Goal: Transaction & Acquisition: Download file/media

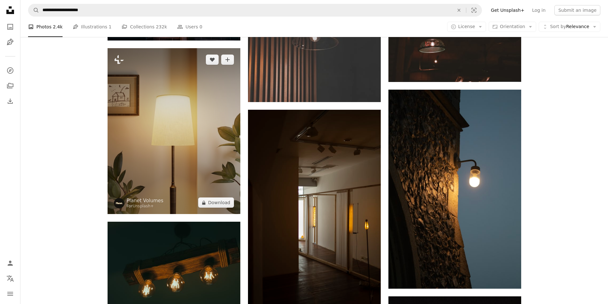
scroll to position [10936, 0]
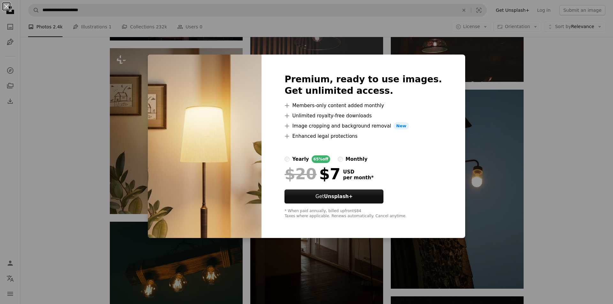
click at [0, 124] on div "An X shape Premium, ready to use images. Get unlimited access. A plus sign Memb…" at bounding box center [306, 152] width 613 height 304
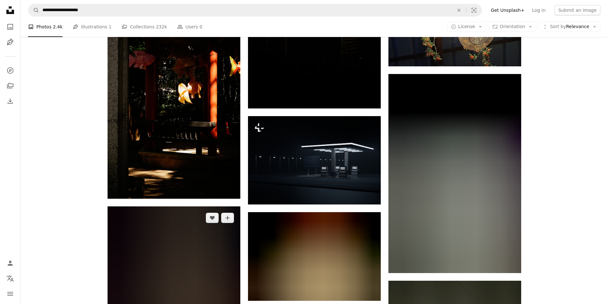
scroll to position [23229, 0]
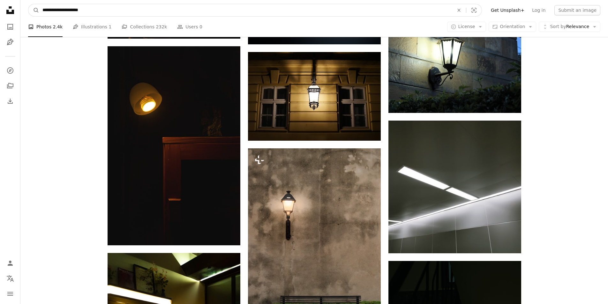
click at [132, 9] on input "**********" at bounding box center [245, 10] width 413 height 12
paste input "*********"
type input "**********"
click button "A magnifying glass" at bounding box center [33, 10] width 11 height 12
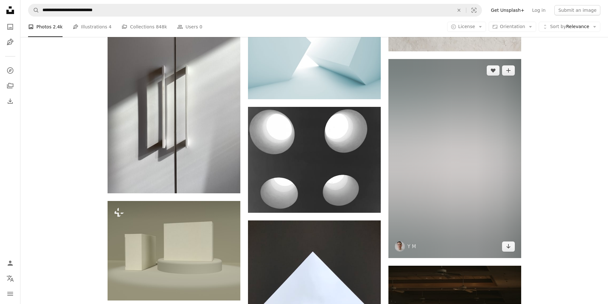
scroll to position [3481, 0]
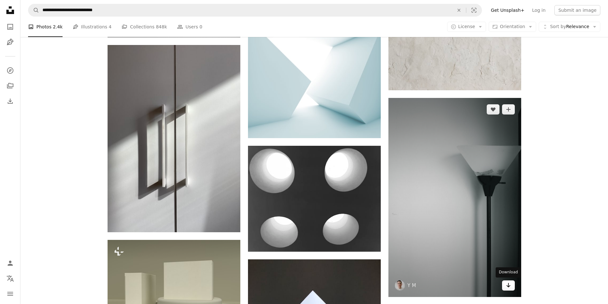
click at [508, 286] on icon "Arrow pointing down" at bounding box center [508, 286] width 5 height 8
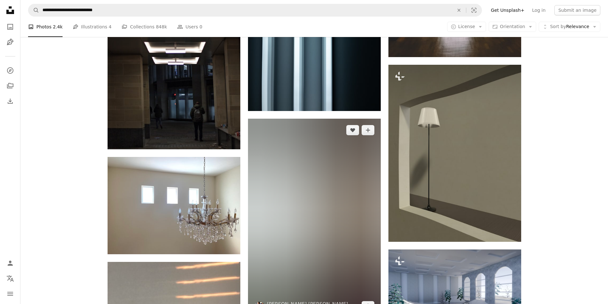
scroll to position [14849, 0]
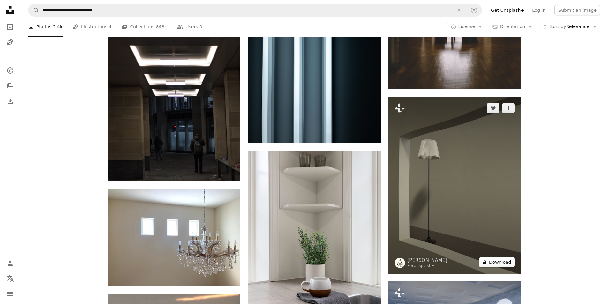
click at [497, 261] on button "A lock Download" at bounding box center [497, 262] width 36 height 10
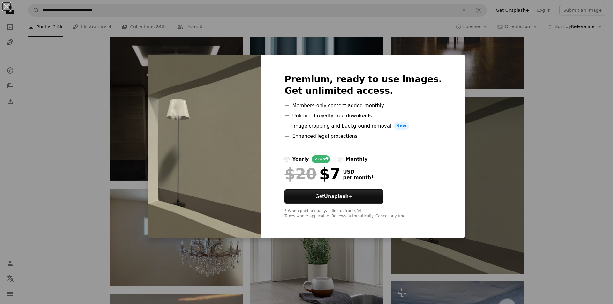
click at [598, 107] on div "An X shape Premium, ready to use images. Get unlimited access. A plus sign Memb…" at bounding box center [306, 152] width 613 height 304
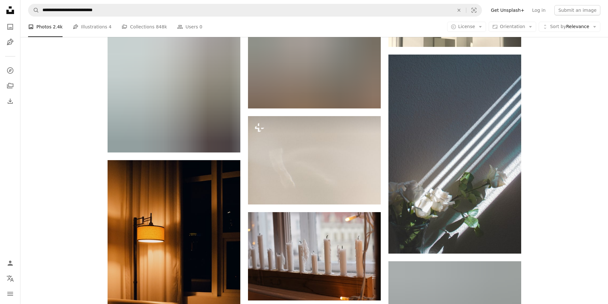
scroll to position [19926, 0]
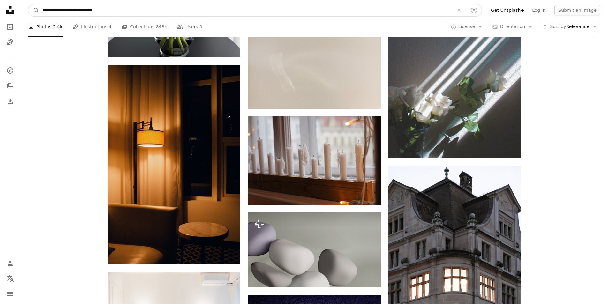
click at [181, 7] on input "**********" at bounding box center [245, 10] width 413 height 12
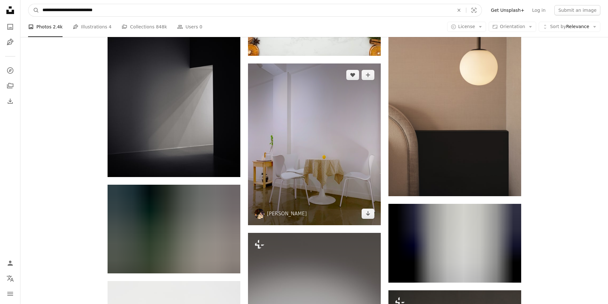
scroll to position [20532, 0]
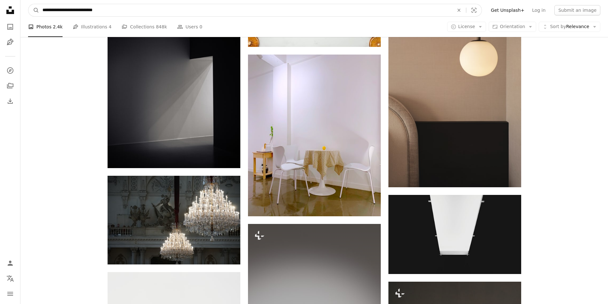
click at [129, 11] on input "**********" at bounding box center [245, 10] width 413 height 12
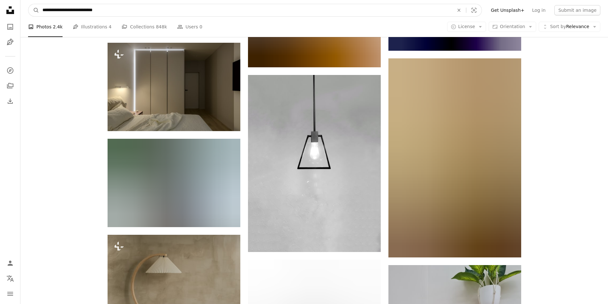
scroll to position [32890, 0]
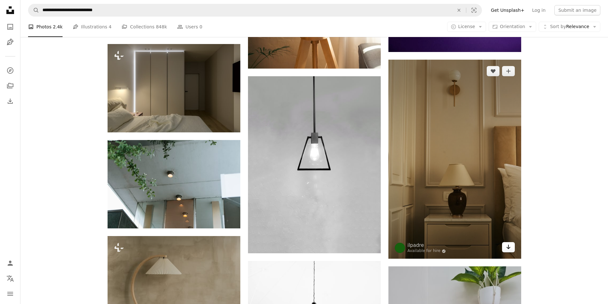
click at [503, 248] on link "Arrow pointing down" at bounding box center [508, 247] width 13 height 10
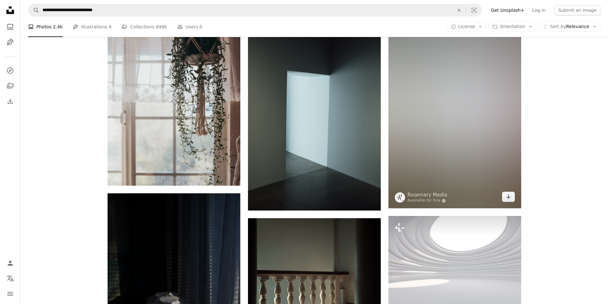
scroll to position [33465, 0]
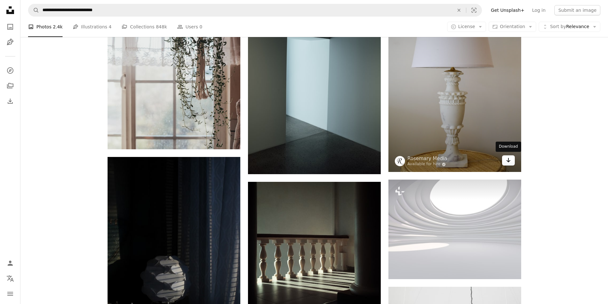
click at [514, 164] on link "Arrow pointing down" at bounding box center [508, 161] width 13 height 10
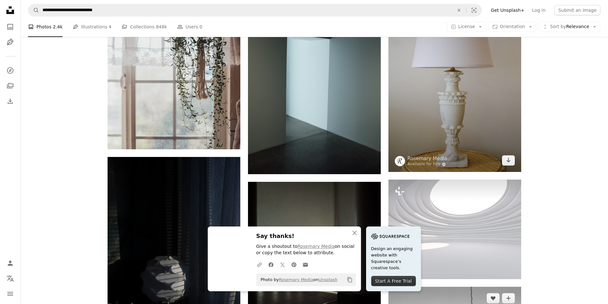
scroll to position [33561, 0]
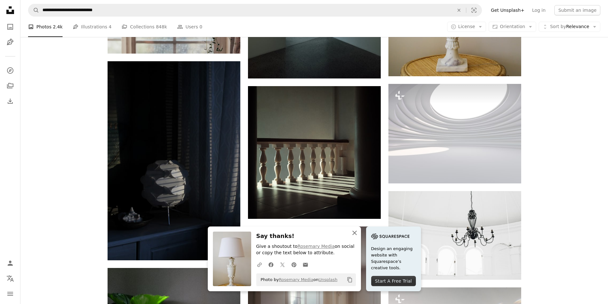
click at [354, 234] on icon "An X shape" at bounding box center [355, 233] width 8 height 8
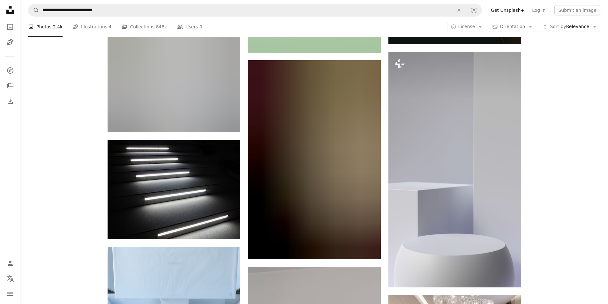
scroll to position [34870, 0]
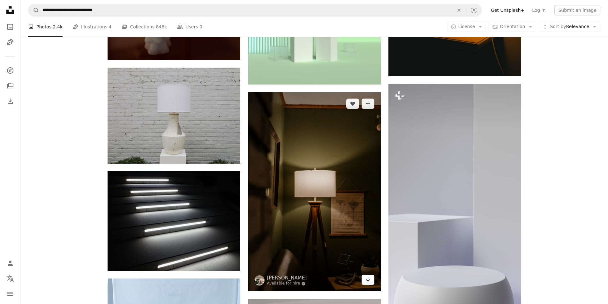
click at [367, 280] on icon "Arrow pointing down" at bounding box center [368, 280] width 5 height 8
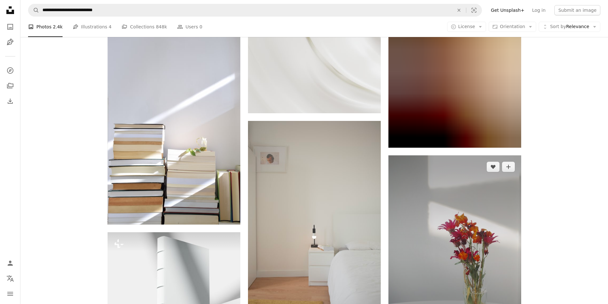
scroll to position [38510, 0]
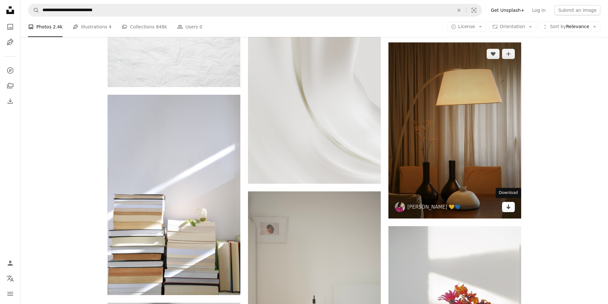
click at [513, 209] on link "Arrow pointing down" at bounding box center [508, 207] width 13 height 10
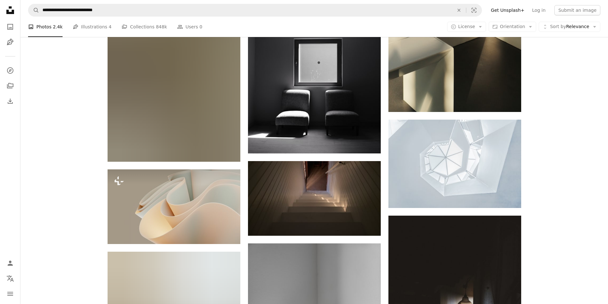
scroll to position [45759, 0]
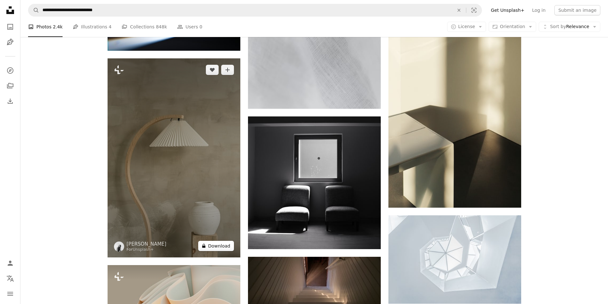
click at [227, 242] on button "A lock Download" at bounding box center [216, 246] width 36 height 10
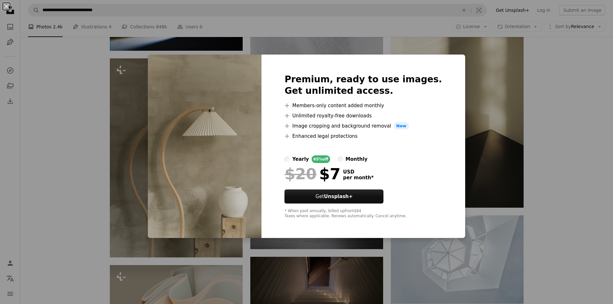
click at [539, 139] on div "An X shape Premium, ready to use images. Get unlimited access. A plus sign Memb…" at bounding box center [306, 152] width 613 height 304
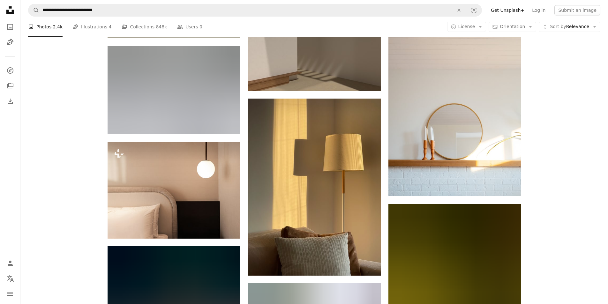
scroll to position [49782, 0]
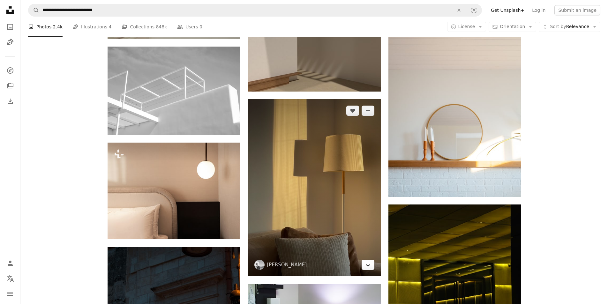
click at [370, 264] on icon "Arrow pointing down" at bounding box center [368, 265] width 5 height 8
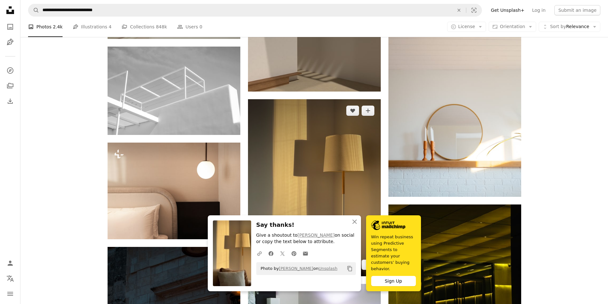
scroll to position [49974, 0]
